Goal: Task Accomplishment & Management: Manage account settings

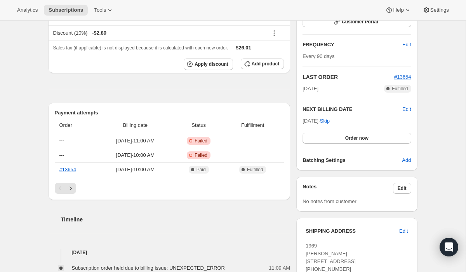
scroll to position [188, 0]
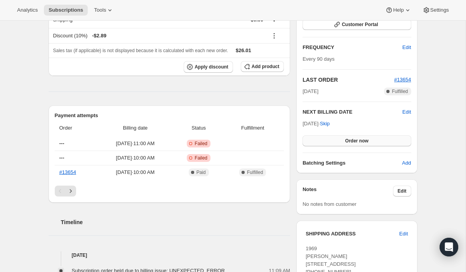
click at [346, 141] on span "Order now" at bounding box center [357, 141] width 23 height 6
click at [346, 141] on span "Click to confirm" at bounding box center [356, 141] width 35 height 6
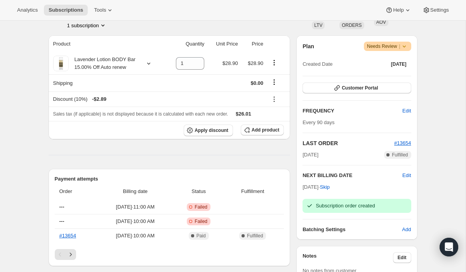
scroll to position [123, 0]
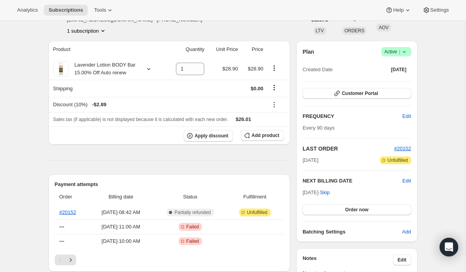
scroll to position [50, 0]
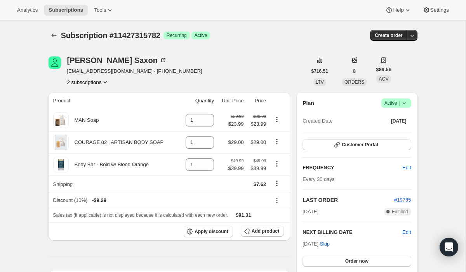
click at [407, 103] on icon at bounding box center [405, 103] width 8 height 8
click at [400, 129] on span "Cancel subscription" at bounding box center [394, 132] width 44 height 6
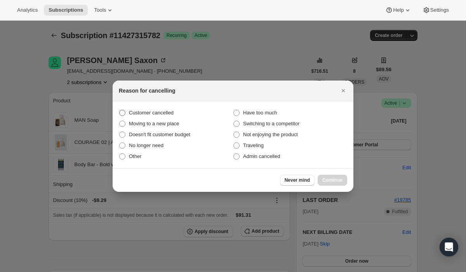
click at [166, 112] on span "Customer cancelled" at bounding box center [151, 113] width 45 height 6
click at [120, 110] on input "Customer cancelled" at bounding box center [119, 110] width 0 height 0
radio input "true"
click at [336, 180] on span "Continue" at bounding box center [333, 180] width 20 height 6
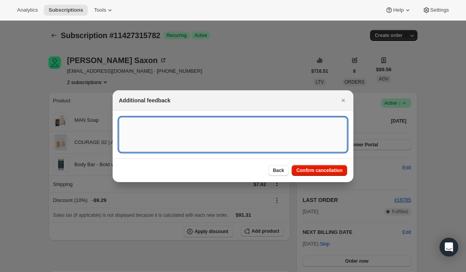
click at [272, 133] on textarea ":r2r:" at bounding box center [233, 134] width 229 height 35
paste textarea "14999"
type textarea "Customer Cancelled, Ticket # 14999"
click at [310, 173] on span "Confirm cancellation" at bounding box center [320, 170] width 46 height 6
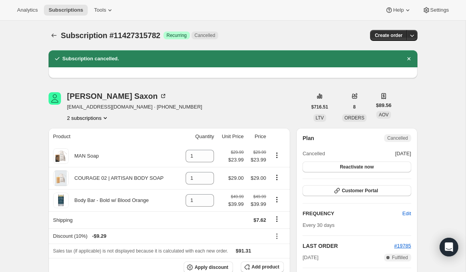
click at [94, 118] on button "2 subscriptions" at bounding box center [88, 118] width 42 height 8
click at [95, 131] on span "11417190470" at bounding box center [88, 133] width 54 height 8
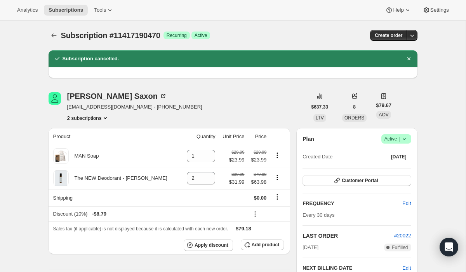
click at [405, 138] on icon at bounding box center [405, 139] width 8 height 8
click at [398, 167] on span "Cancel subscription" at bounding box center [394, 167] width 44 height 6
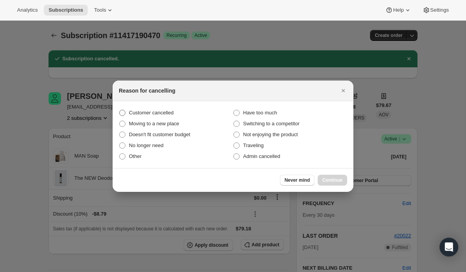
click at [167, 113] on span "Customer cancelled" at bounding box center [151, 113] width 45 height 6
click at [120, 110] on input "Customer cancelled" at bounding box center [119, 110] width 0 height 0
radio input "true"
click at [330, 181] on span "Continue" at bounding box center [333, 180] width 20 height 6
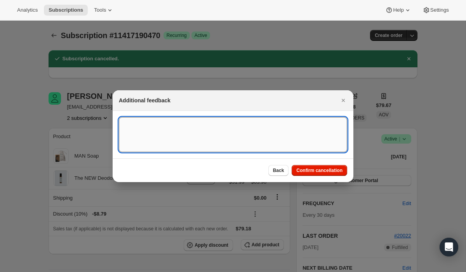
click at [279, 140] on textarea ":r8c:" at bounding box center [233, 134] width 229 height 35
paste textarea "14999"
type textarea "Customer Cancelled, Ticket # 14999"
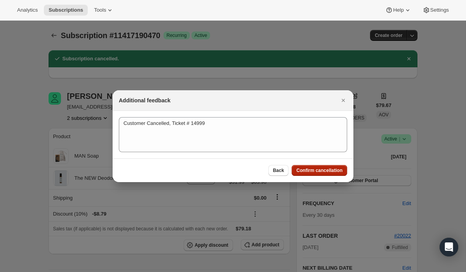
click at [321, 175] on button "Confirm cancellation" at bounding box center [320, 170] width 56 height 11
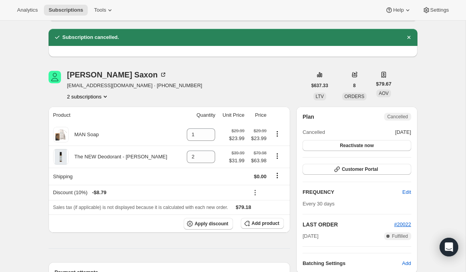
scroll to position [58, 0]
